Goal: Task Accomplishment & Management: Complete application form

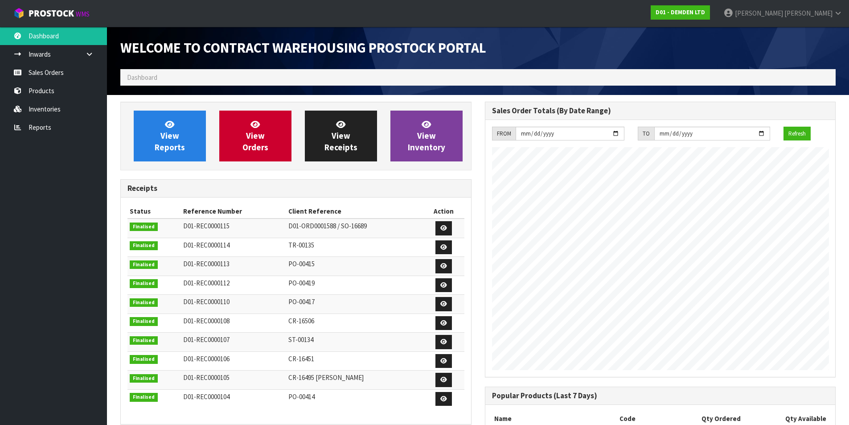
scroll to position [408, 364]
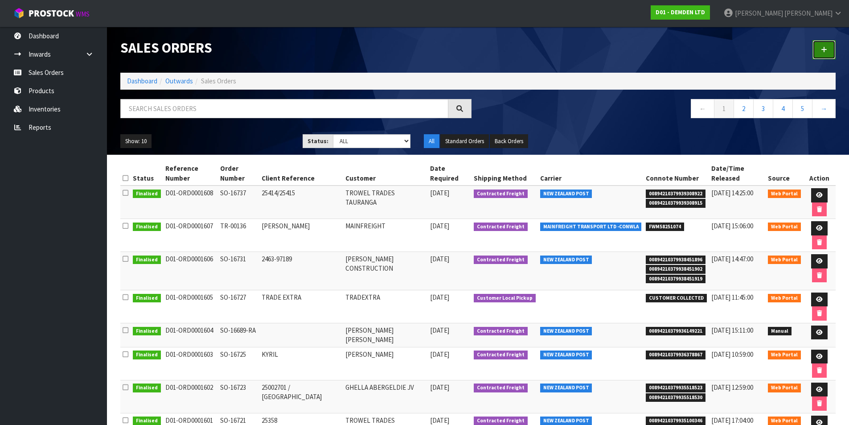
click at [822, 46] on icon at bounding box center [824, 49] width 6 height 7
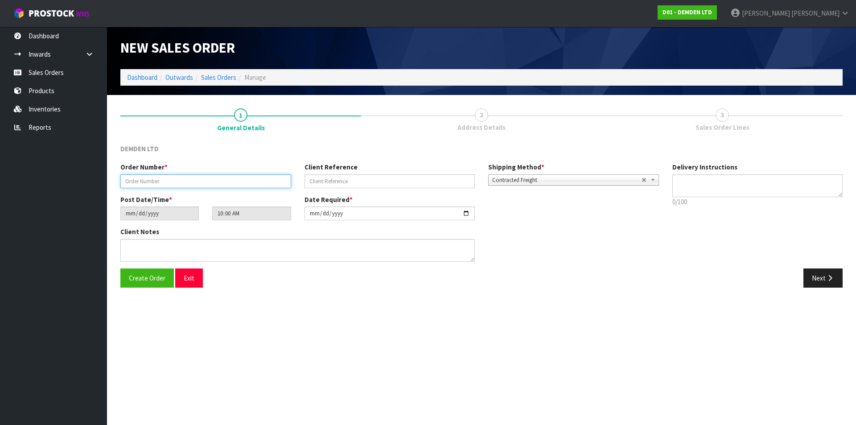
click at [187, 177] on input "text" at bounding box center [205, 181] width 171 height 14
type input "SO-16741"
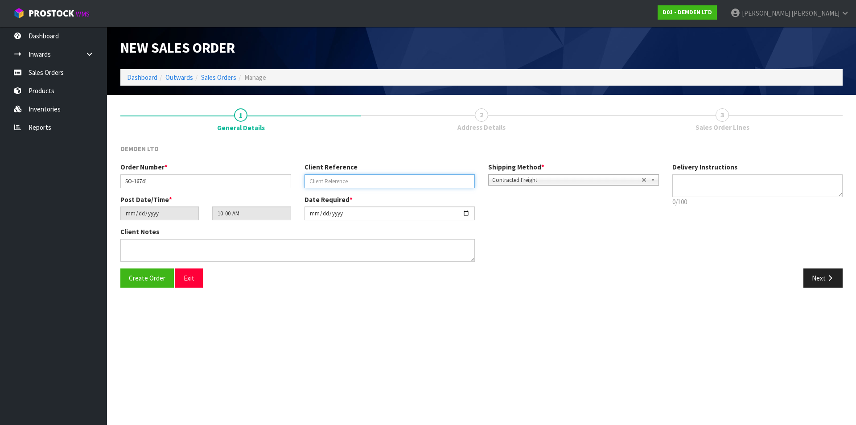
click at [335, 179] on input "text" at bounding box center [390, 181] width 171 height 14
type input "40483"
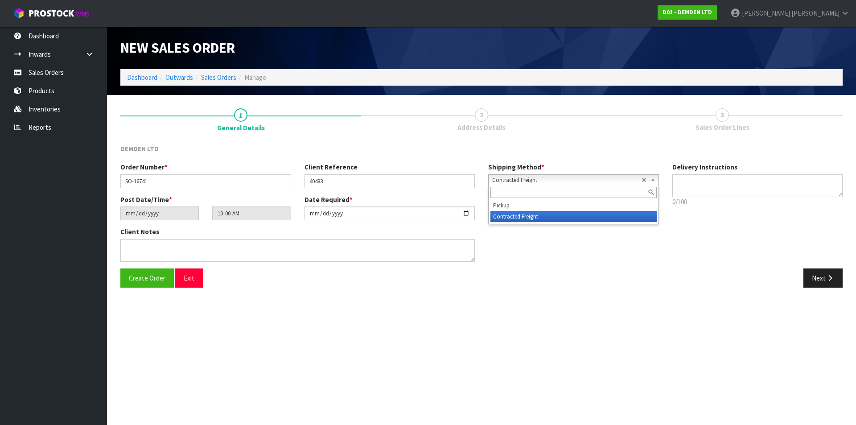
click at [655, 181] on b at bounding box center [654, 180] width 8 height 10
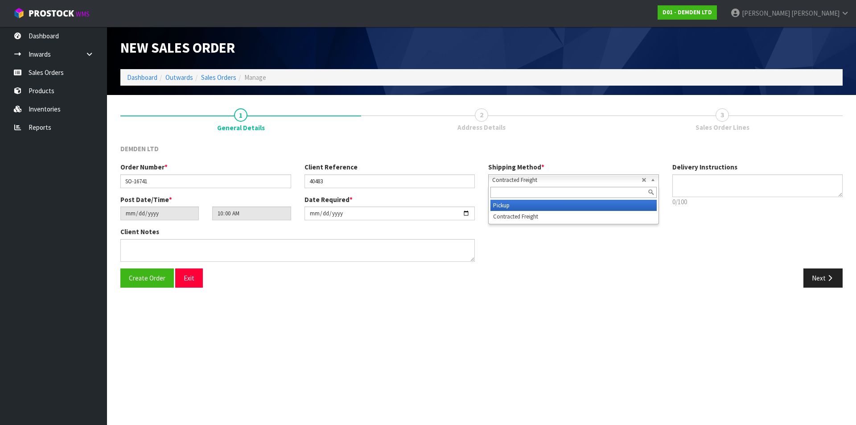
click at [572, 201] on li "Pickup" at bounding box center [573, 205] width 166 height 11
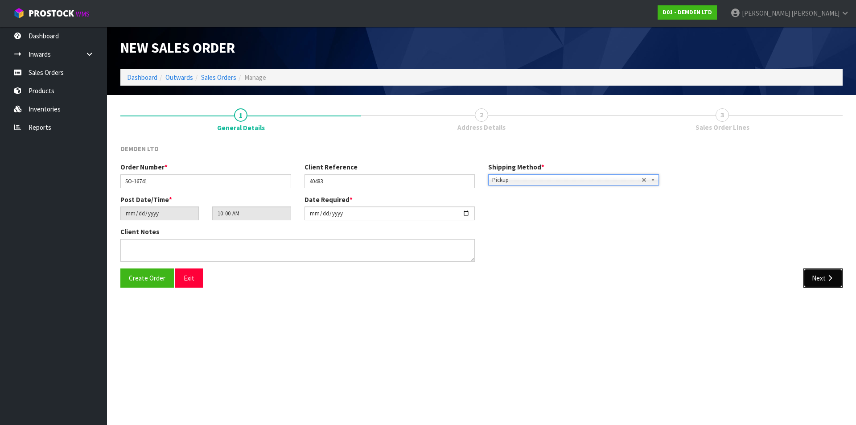
click at [824, 278] on button "Next" at bounding box center [822, 277] width 39 height 19
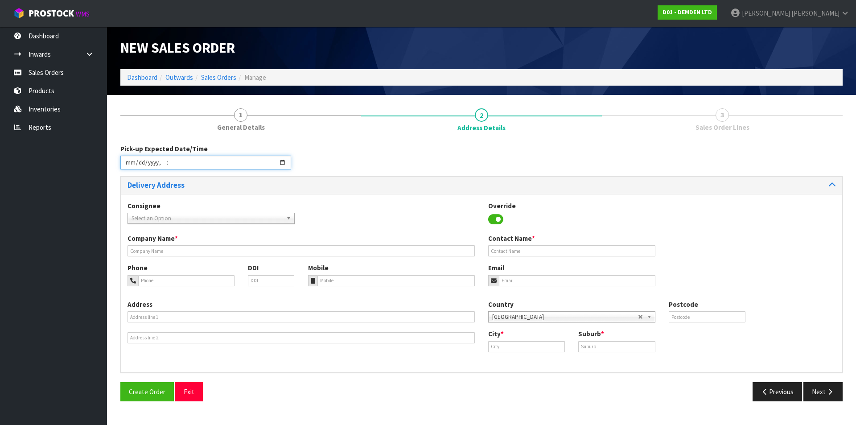
click at [282, 161] on input "datetime-local" at bounding box center [205, 163] width 171 height 14
type input "[DATE]T13:00"
click at [355, 216] on div "Consignee 000001.BAY MECHANICS - BAY MECHANICS 000001A - BRAKE & TRANSMISSION N…" at bounding box center [481, 217] width 721 height 33
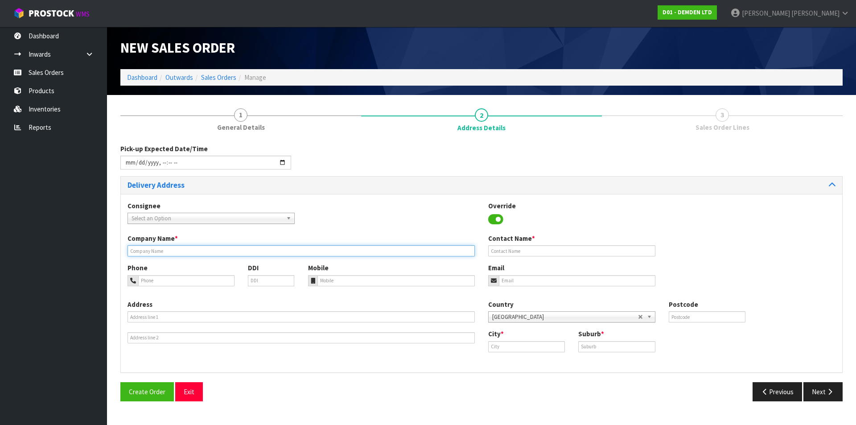
click at [180, 250] on input "text" at bounding box center [301, 250] width 347 height 11
type input "[PERSON_NAME] CONSTRUCTION SERVICES"
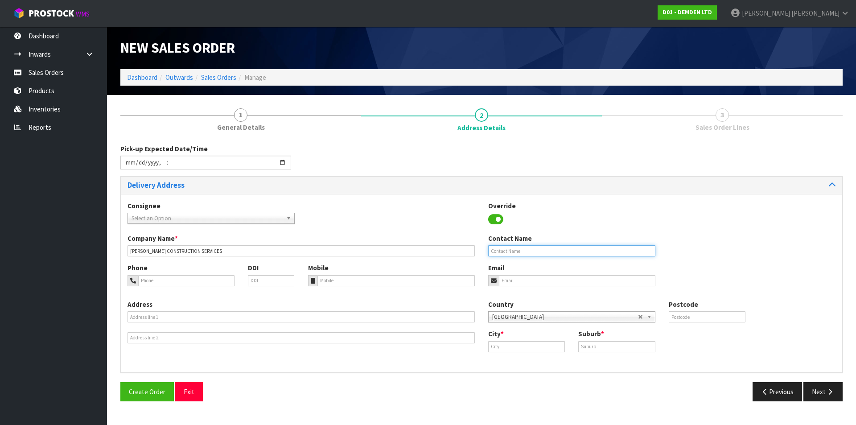
click at [498, 248] on input "text" at bounding box center [571, 250] width 167 height 11
type input "[PERSON_NAME]"
click at [509, 348] on input "text" at bounding box center [526, 346] width 77 height 11
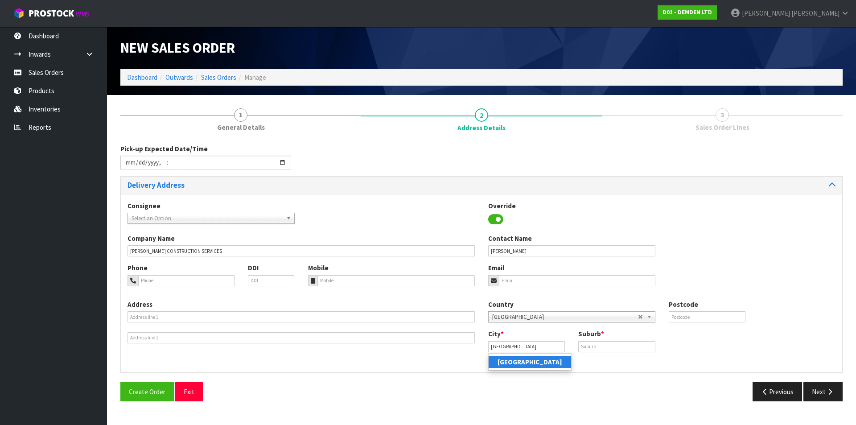
click at [507, 365] on strong "[GEOGRAPHIC_DATA]" at bounding box center [530, 362] width 65 height 8
type input "[GEOGRAPHIC_DATA]"
click at [593, 346] on input "text" at bounding box center [616, 346] width 77 height 11
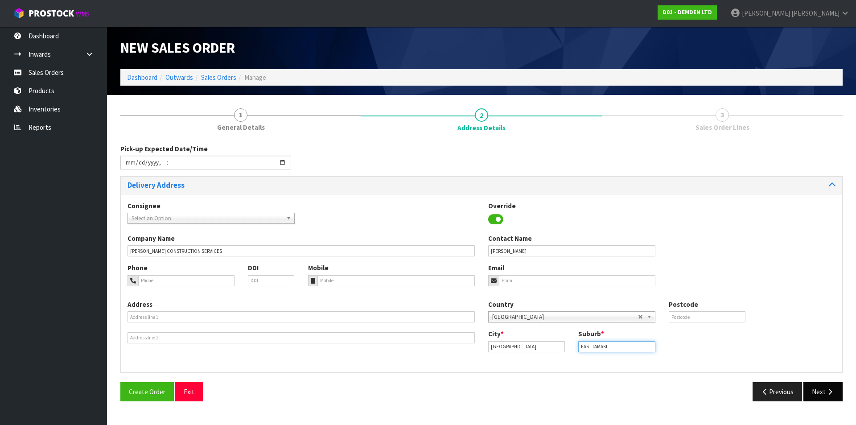
type input "EAST TAMAKI"
click at [823, 397] on button "Next" at bounding box center [822, 391] width 39 height 19
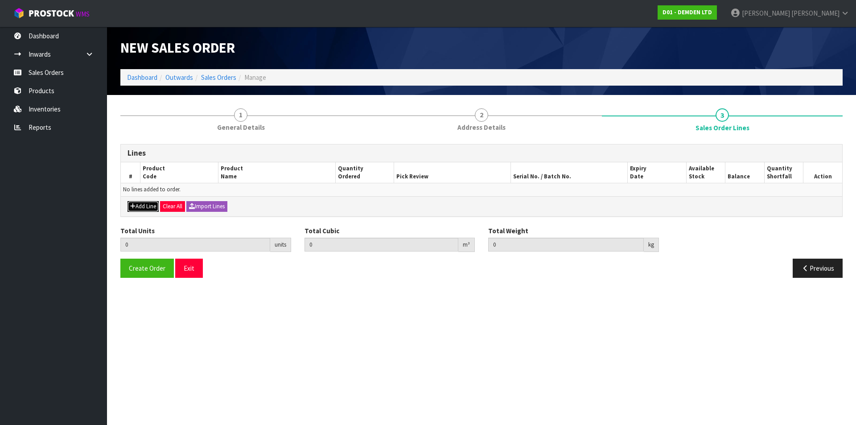
click at [139, 206] on button "Add Line" at bounding box center [143, 206] width 31 height 11
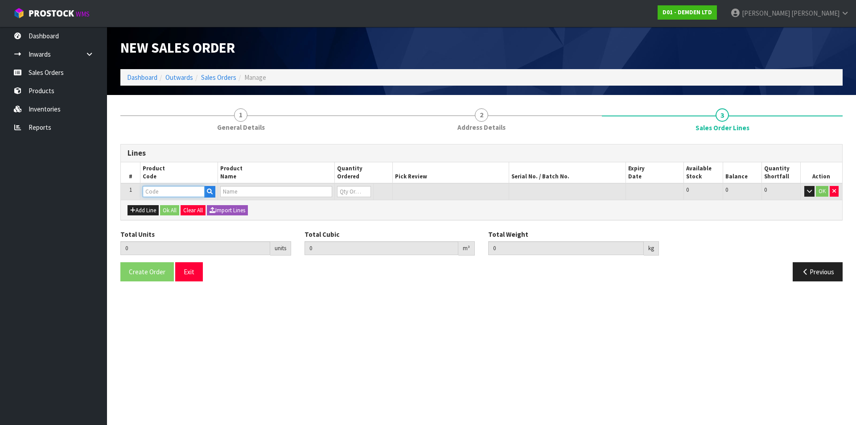
click at [149, 193] on input "text" at bounding box center [174, 191] width 62 height 11
type input "110015"
type input "0.000000"
type input "0.000"
type input "ADMIX C1000 - 15KG"
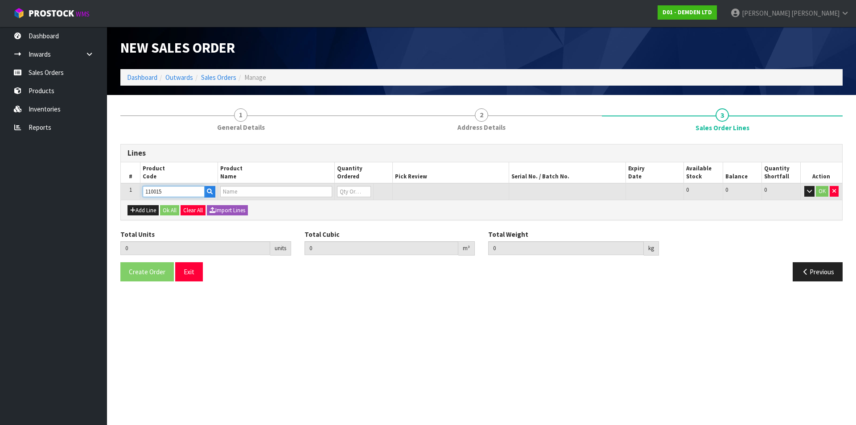
type input "0"
type input "110015"
type input "1"
type input "0.0288"
type input "15.3"
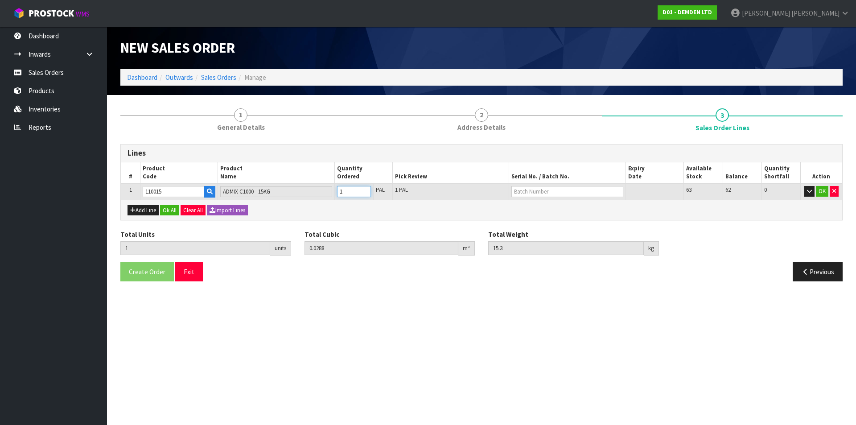
type input "1"
click at [364, 188] on input "1" at bounding box center [354, 191] width 34 height 11
click at [527, 186] on input "text" at bounding box center [566, 191] width 111 height 11
click at [551, 205] on link "13524AJ" at bounding box center [547, 207] width 70 height 12
type input "13524AJ"
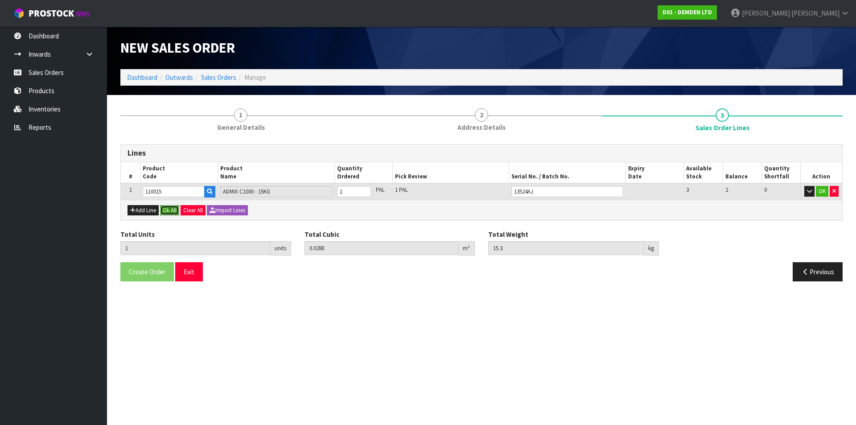
click at [172, 212] on button "Ok All" at bounding box center [169, 210] width 19 height 11
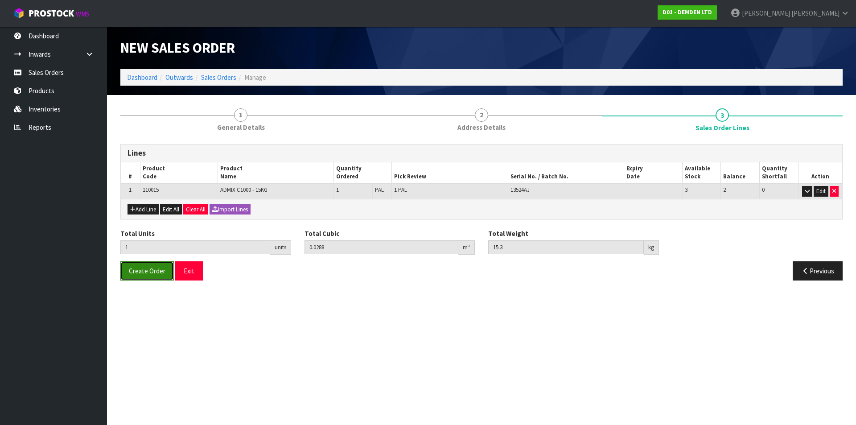
click at [146, 272] on span "Create Order" at bounding box center [147, 271] width 37 height 8
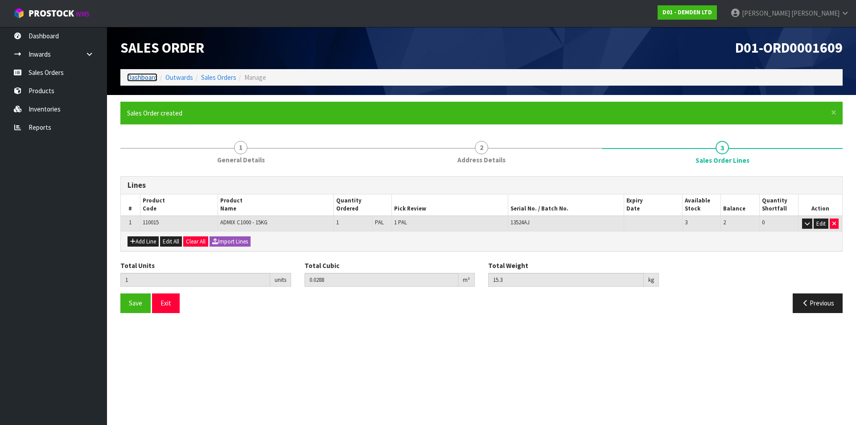
click at [134, 75] on link "Dashboard" at bounding box center [142, 77] width 30 height 8
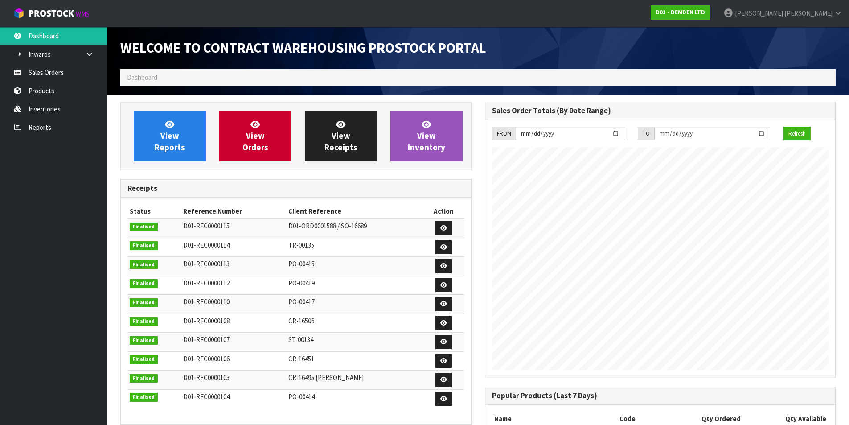
scroll to position [423, 364]
click at [243, 135] on link "View Orders" at bounding box center [255, 136] width 72 height 51
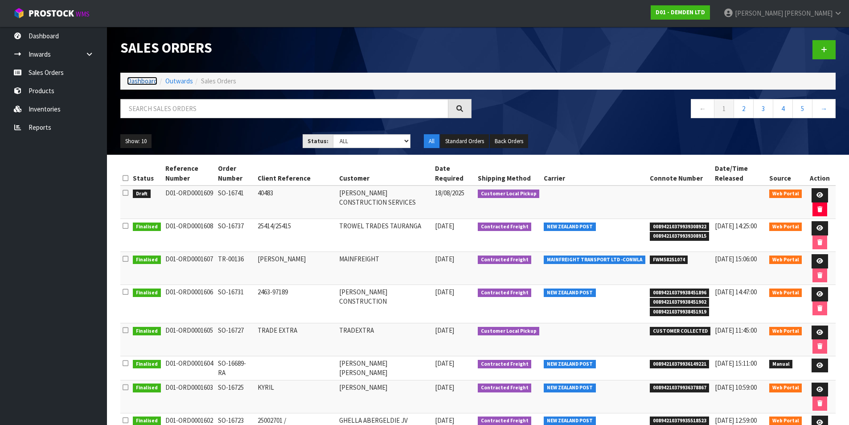
click at [140, 80] on link "Dashboard" at bounding box center [142, 81] width 30 height 8
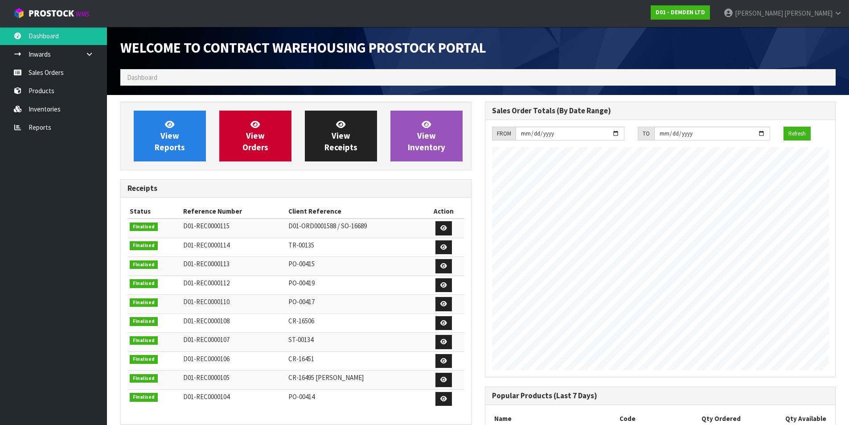
scroll to position [423, 364]
